Goal: Navigation & Orientation: Go to known website

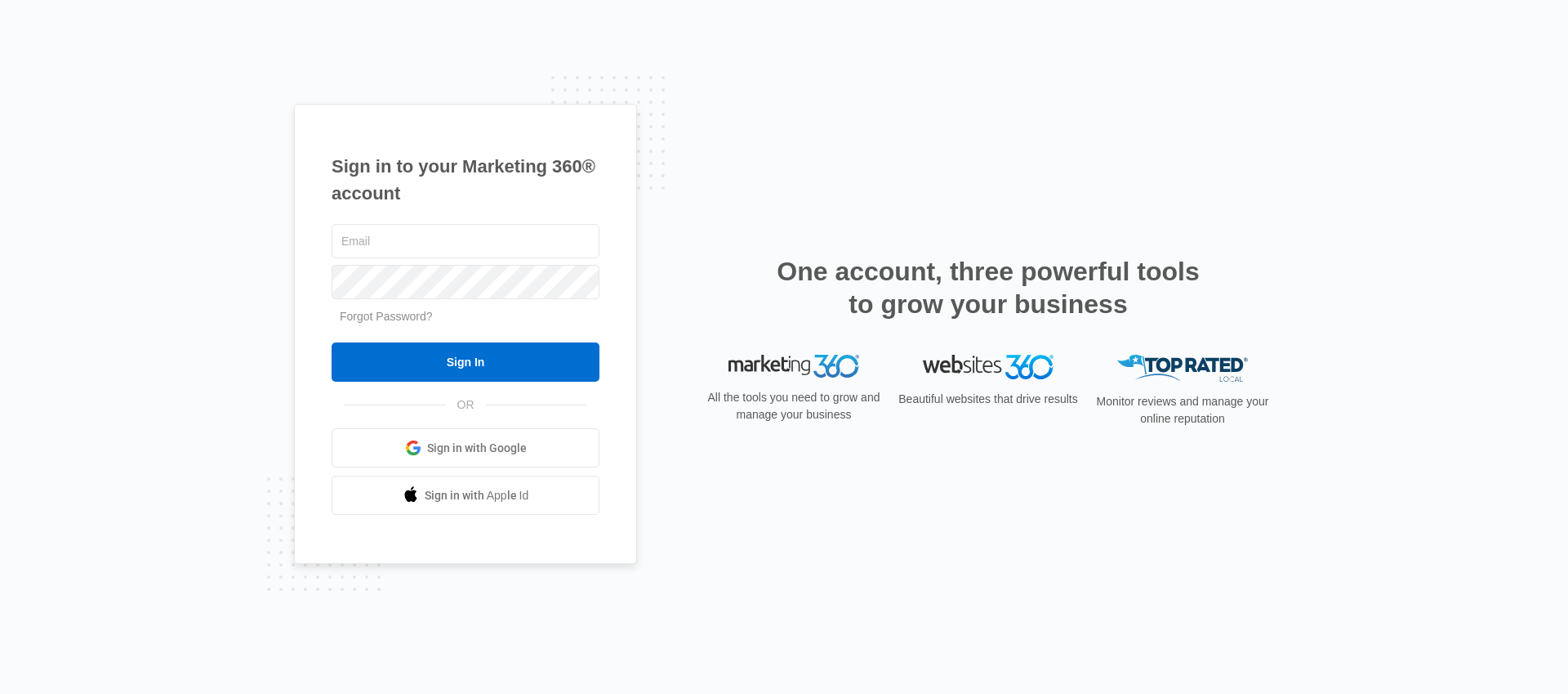
drag, startPoint x: 967, startPoint y: 306, endPoint x: 985, endPoint y: 302, distance: 18.4
click at [967, 306] on h2 "One account, three powerful tools to grow your business" at bounding box center [988, 287] width 433 height 65
click at [487, 440] on span "Sign in with Google" at bounding box center [477, 448] width 100 height 17
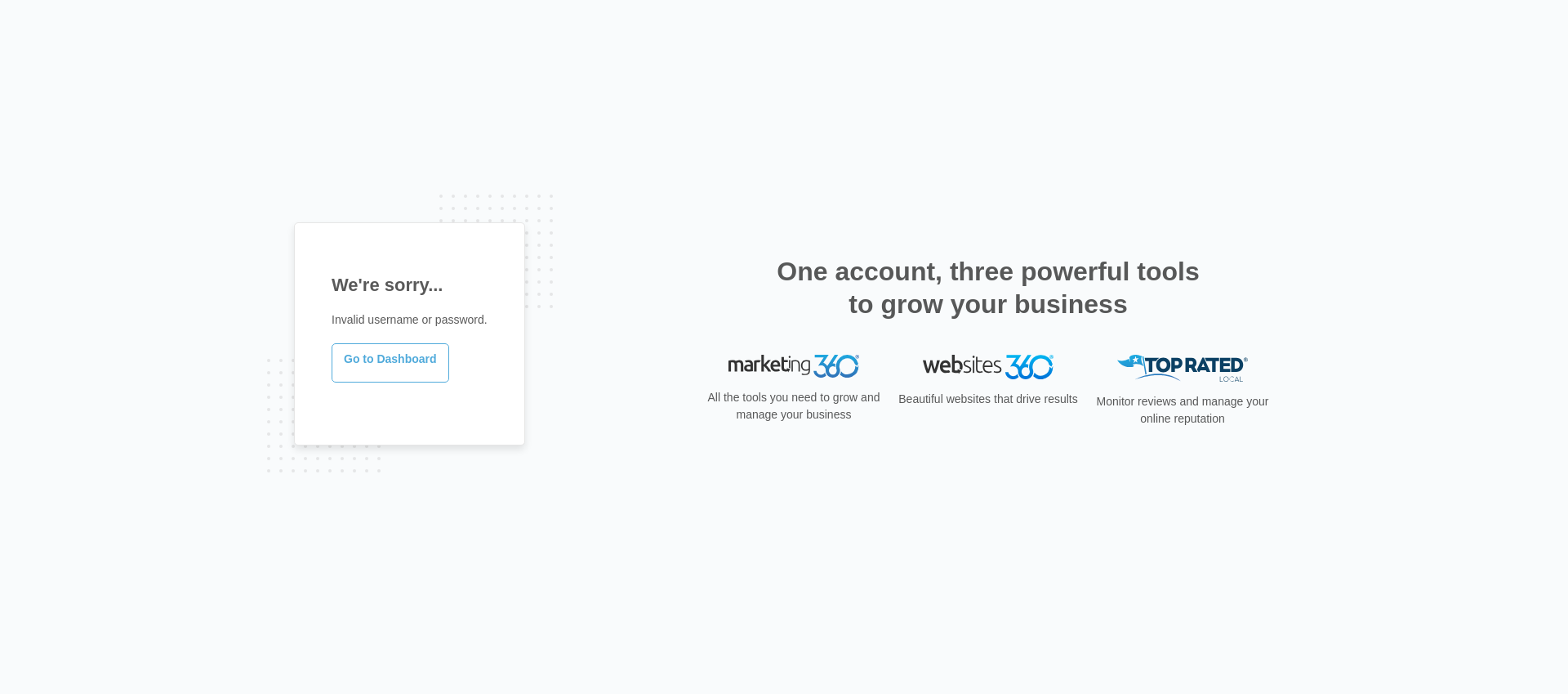
click at [395, 348] on link "Go to Dashboard" at bounding box center [390, 362] width 118 height 39
